Goal: Information Seeking & Learning: Learn about a topic

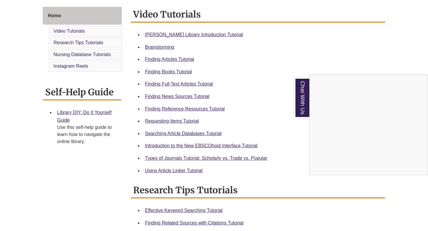
scroll to position [165, 0]
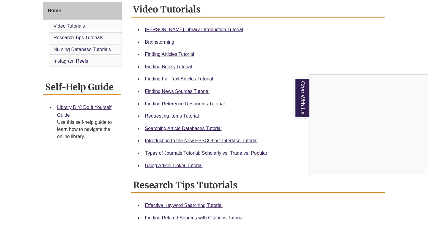
click at [185, 63] on div "Chat With Us" at bounding box center [214, 115] width 428 height 231
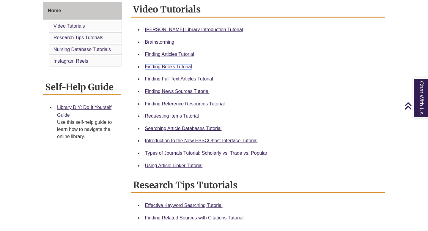
click at [185, 67] on link "Finding Books Tutorial" at bounding box center [168, 66] width 47 height 5
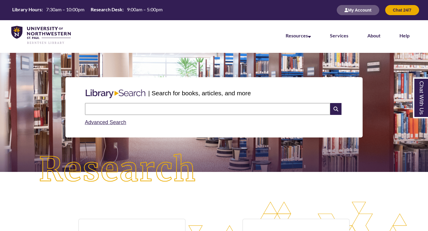
click at [0, 0] on div "Chat With Us" at bounding box center [0, 0] width 0 height 0
click at [155, 108] on input "text" at bounding box center [207, 109] width 245 height 12
type input "*"
type input "**********"
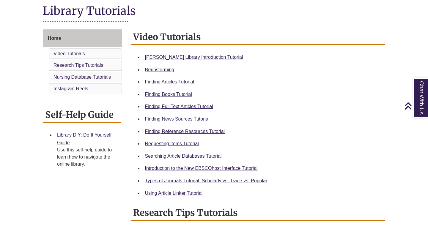
scroll to position [139, 0]
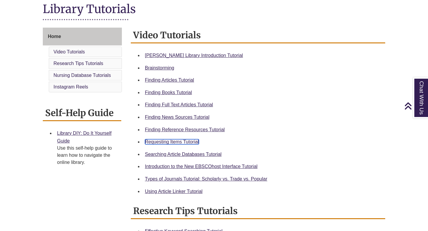
click at [182, 141] on link "Requesting Items Tutorial" at bounding box center [172, 141] width 54 height 5
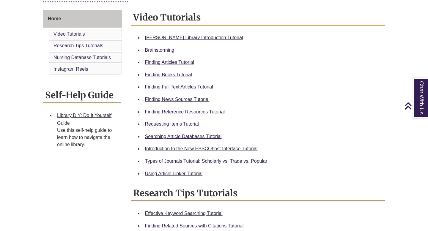
scroll to position [183, 0]
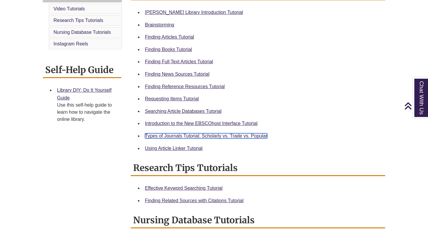
click at [171, 136] on link "Types of Journals Tutorial: Scholarly vs. Trade vs. Popular" at bounding box center [206, 136] width 123 height 5
